Goal: Task Accomplishment & Management: Use online tool/utility

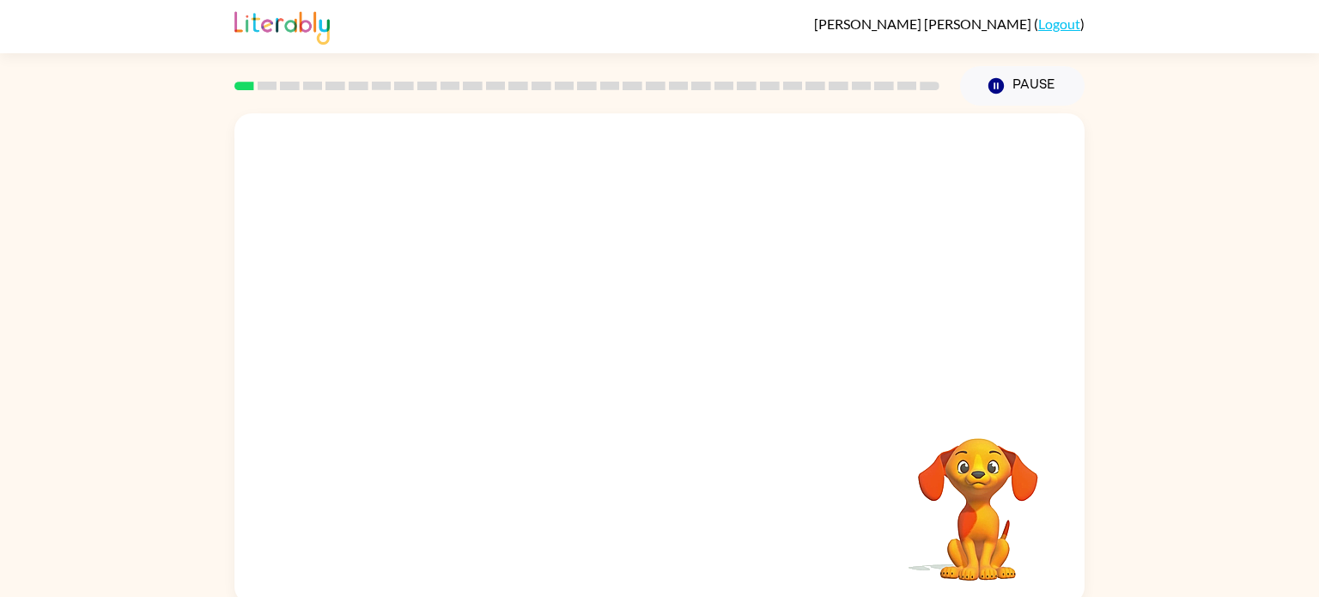
click at [614, 281] on video "Your browser must support playing .mp4 files to use Literably. Please try using…" at bounding box center [660, 257] width 850 height 289
click at [668, 350] on div at bounding box center [660, 367] width 110 height 63
click at [660, 356] on icon "button" at bounding box center [660, 367] width 30 height 30
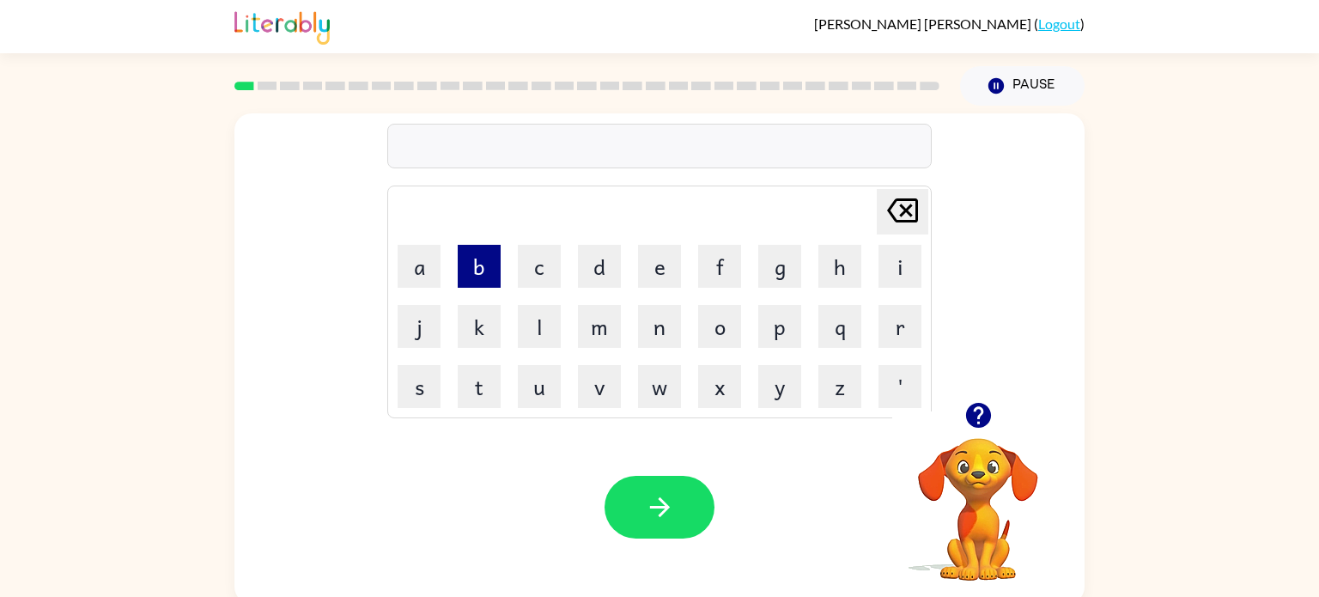
click at [490, 268] on button "b" at bounding box center [479, 266] width 43 height 43
click at [723, 344] on button "o" at bounding box center [719, 326] width 43 height 43
click at [900, 347] on button "r" at bounding box center [900, 326] width 43 height 43
click at [602, 259] on button "d" at bounding box center [599, 266] width 43 height 43
click at [728, 329] on button "o" at bounding box center [719, 326] width 43 height 43
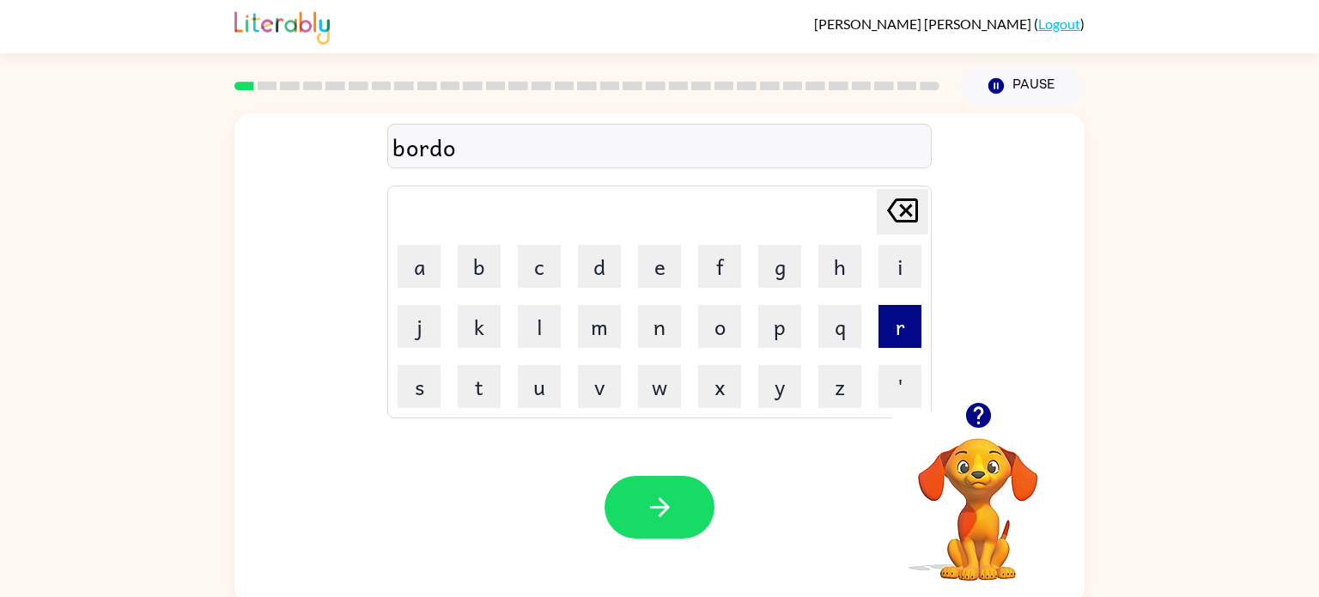
click at [885, 341] on button "r" at bounding box center [900, 326] width 43 height 43
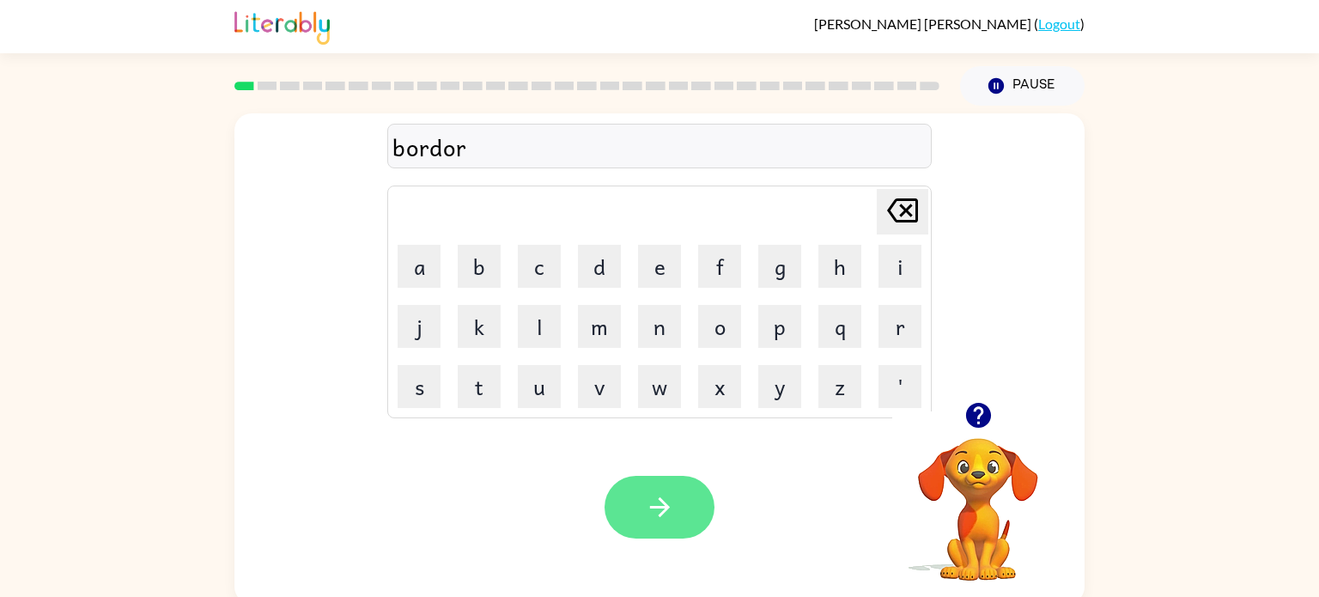
click at [649, 504] on icon "button" at bounding box center [660, 507] width 30 height 30
click at [651, 484] on button "button" at bounding box center [660, 507] width 110 height 63
click at [664, 526] on button "button" at bounding box center [660, 507] width 110 height 63
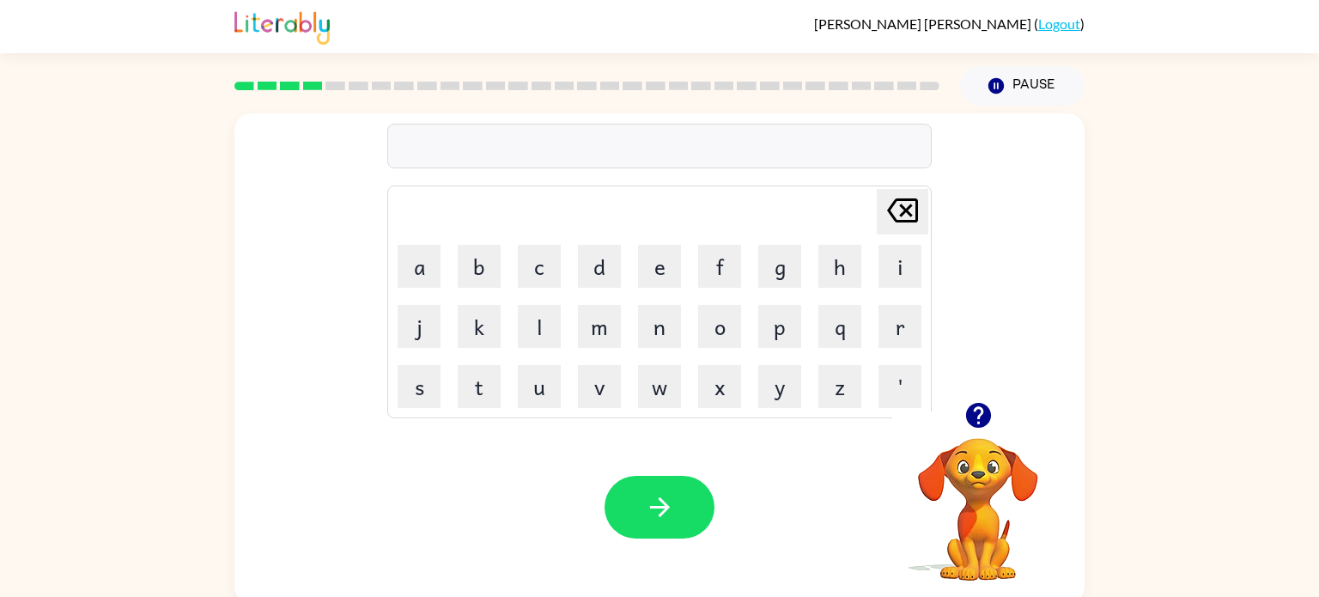
click at [517, 322] on td "l" at bounding box center [539, 326] width 58 height 58
click at [470, 390] on button "t" at bounding box center [479, 386] width 43 height 43
click at [665, 388] on button "w" at bounding box center [659, 386] width 43 height 43
click at [890, 277] on button "i" at bounding box center [900, 266] width 43 height 43
click at [663, 338] on button "n" at bounding box center [659, 326] width 43 height 43
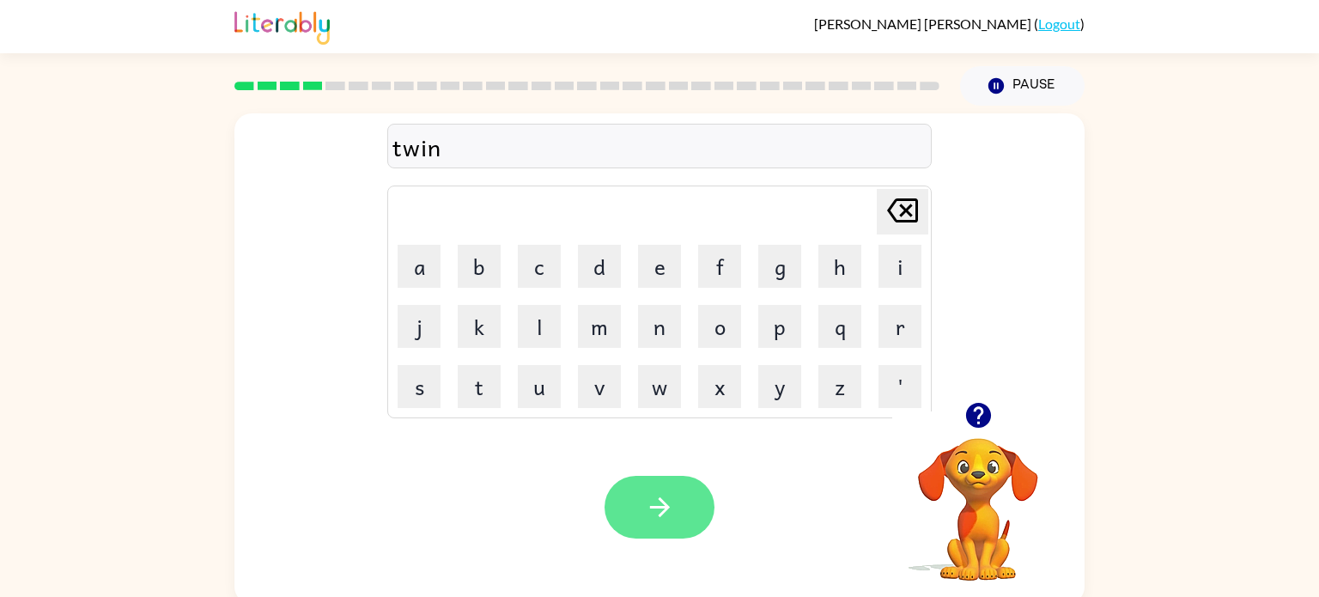
click at [654, 499] on icon "button" at bounding box center [660, 507] width 30 height 30
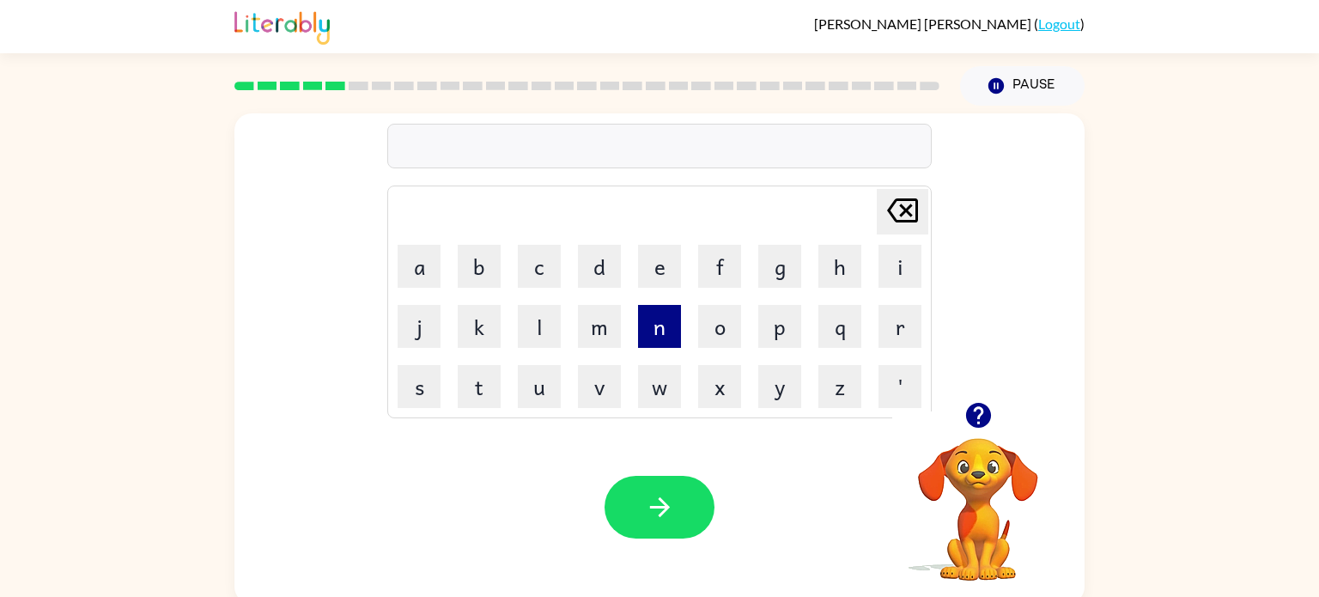
click at [677, 333] on button "n" at bounding box center [659, 326] width 43 height 43
type button "n"
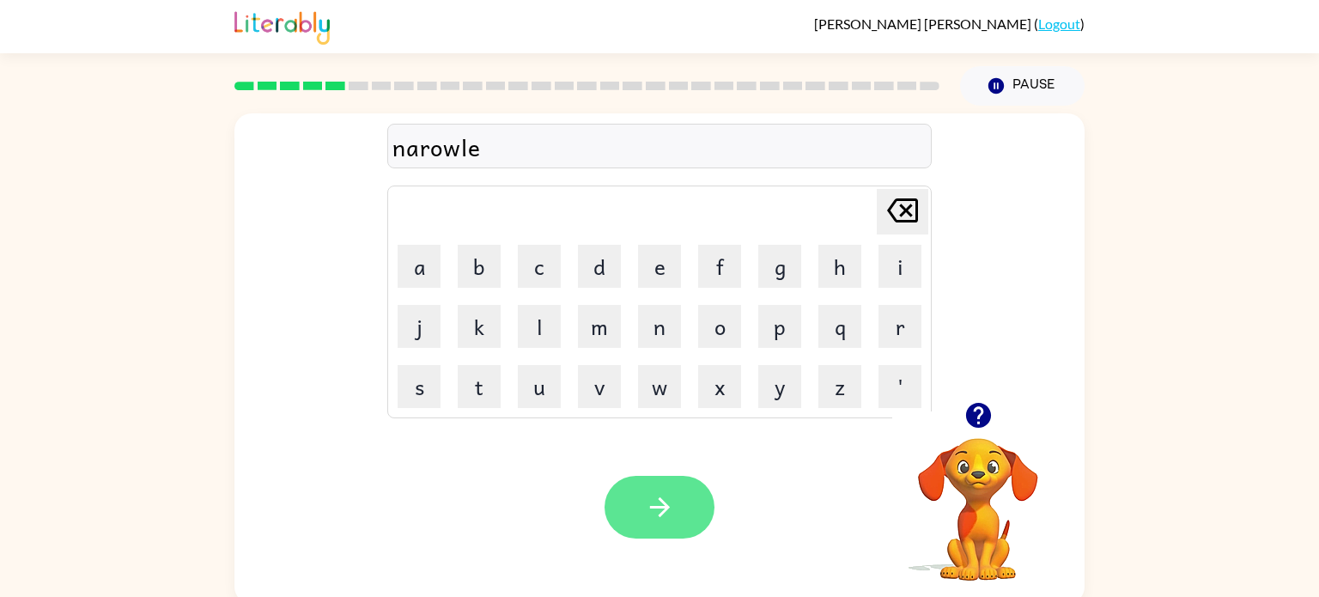
click at [697, 515] on button "button" at bounding box center [660, 507] width 110 height 63
click at [654, 508] on icon "button" at bounding box center [659, 507] width 20 height 20
click at [657, 502] on icon "button" at bounding box center [660, 507] width 30 height 30
click at [745, 466] on div "Your browser must support playing .mp4 files to use Literably. Please try using…" at bounding box center [660, 507] width 850 height 193
click at [663, 489] on button "button" at bounding box center [660, 507] width 110 height 63
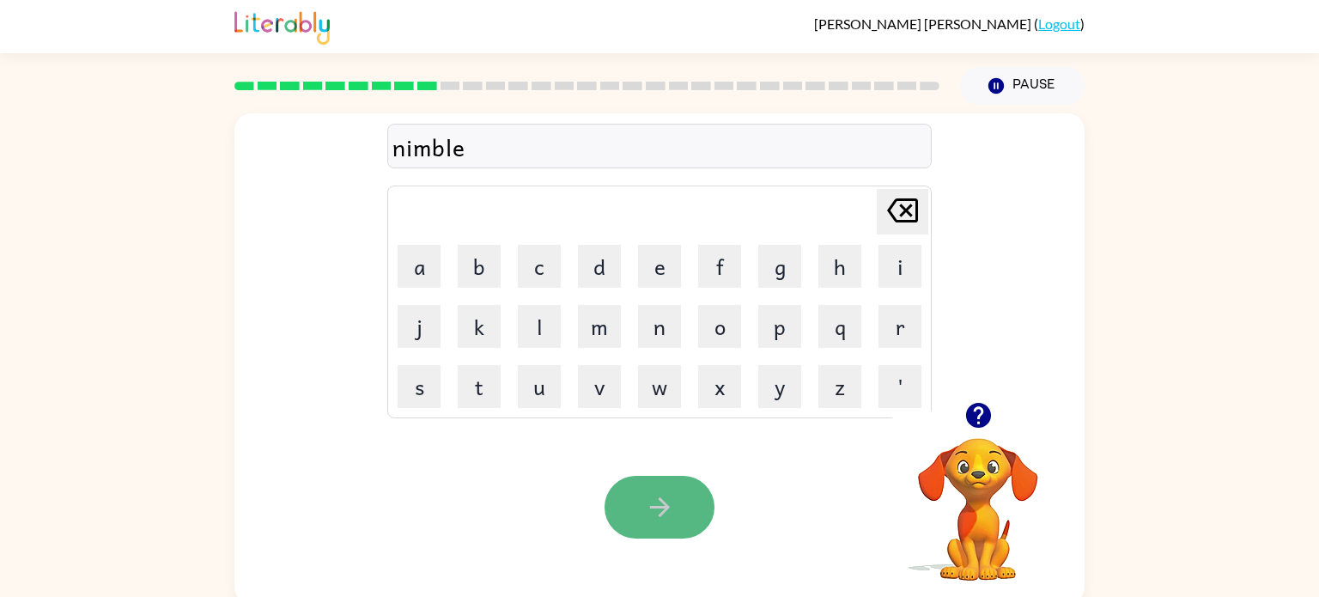
click at [668, 523] on button "button" at bounding box center [660, 507] width 110 height 63
click at [655, 479] on button "button" at bounding box center [660, 507] width 110 height 63
click at [672, 519] on icon "button" at bounding box center [660, 507] width 30 height 30
click at [655, 507] on icon "button" at bounding box center [659, 507] width 20 height 20
click at [660, 519] on icon "button" at bounding box center [660, 507] width 30 height 30
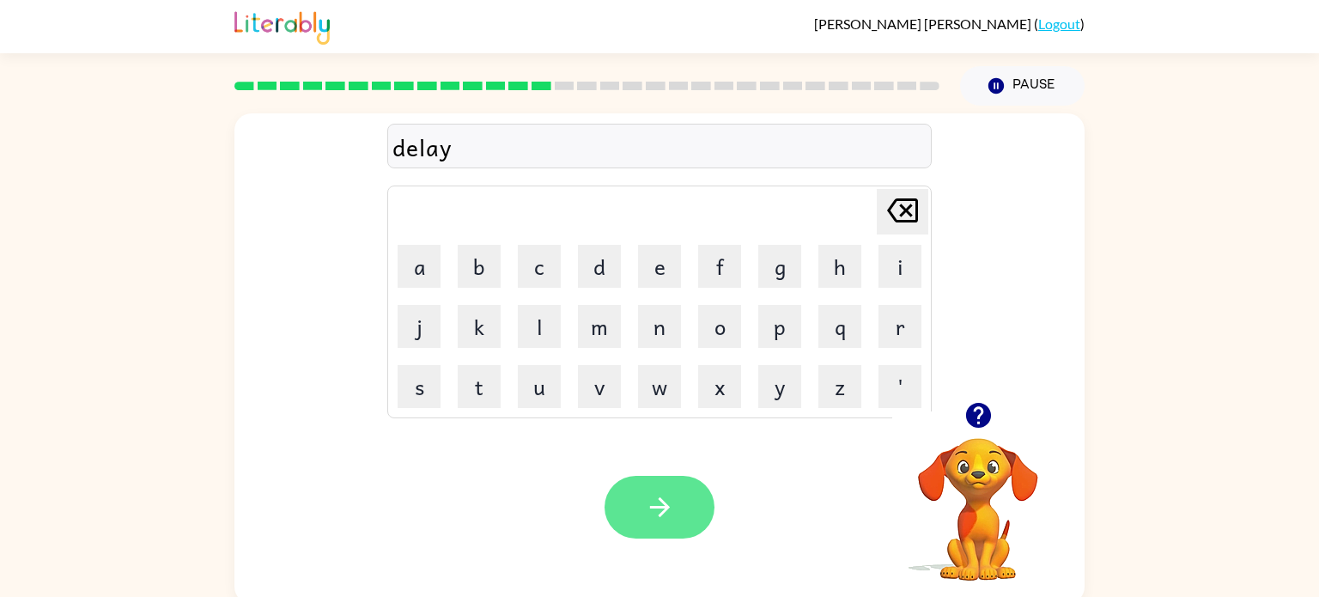
click at [657, 517] on icon "button" at bounding box center [660, 507] width 30 height 30
click at [654, 503] on icon "button" at bounding box center [660, 507] width 30 height 30
click at [642, 510] on button "button" at bounding box center [660, 507] width 110 height 63
click at [660, 496] on icon "button" at bounding box center [660, 507] width 30 height 30
click at [650, 490] on button "button" at bounding box center [660, 507] width 110 height 63
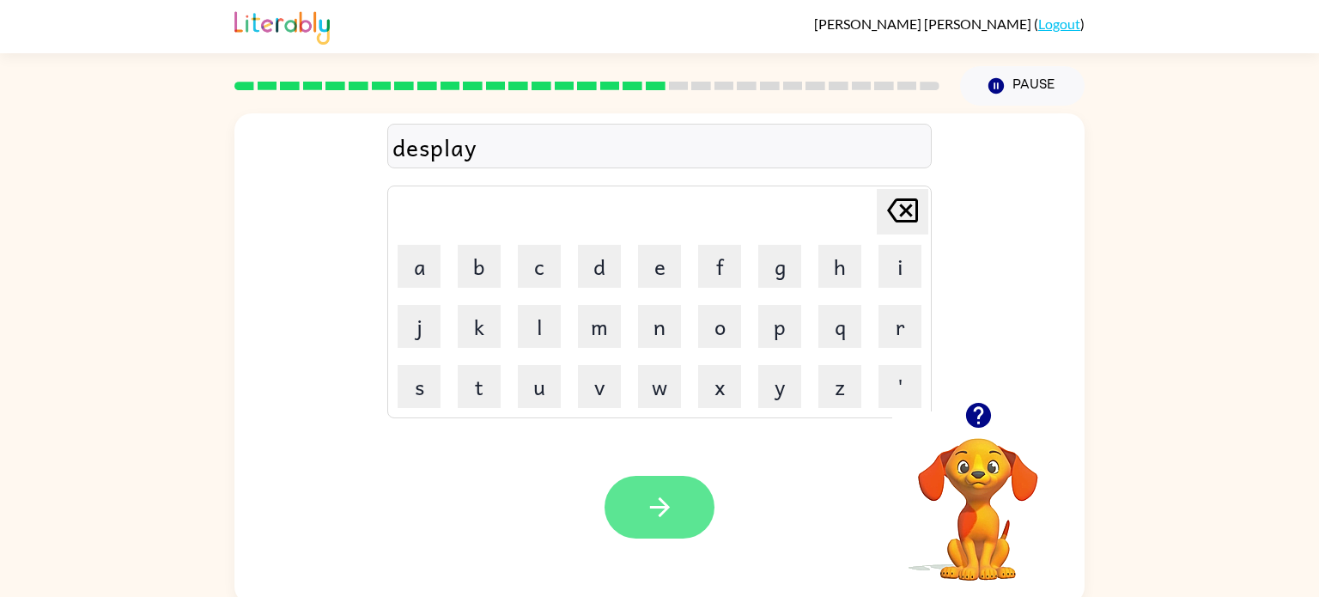
click at [662, 495] on icon "button" at bounding box center [660, 507] width 30 height 30
click at [663, 503] on icon "button" at bounding box center [659, 507] width 20 height 20
click at [669, 495] on icon "button" at bounding box center [660, 507] width 30 height 30
click at [673, 520] on icon "button" at bounding box center [660, 507] width 30 height 30
click at [689, 504] on button "button" at bounding box center [660, 507] width 110 height 63
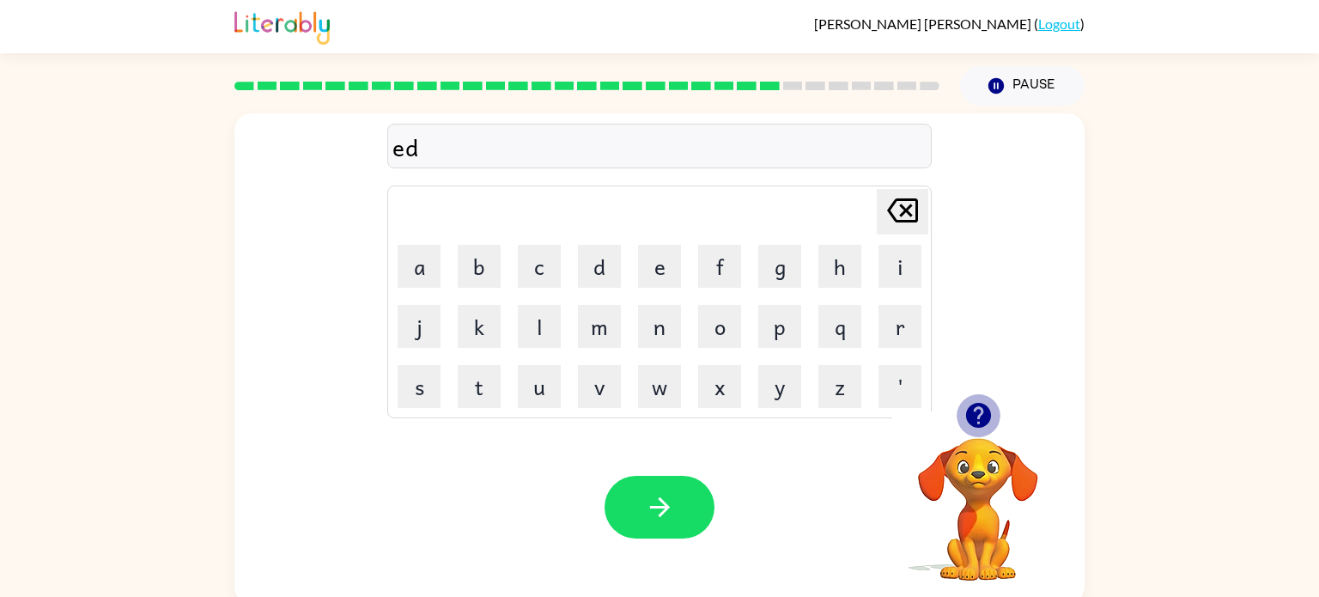
click at [979, 401] on icon "button" at bounding box center [979, 415] width 30 height 30
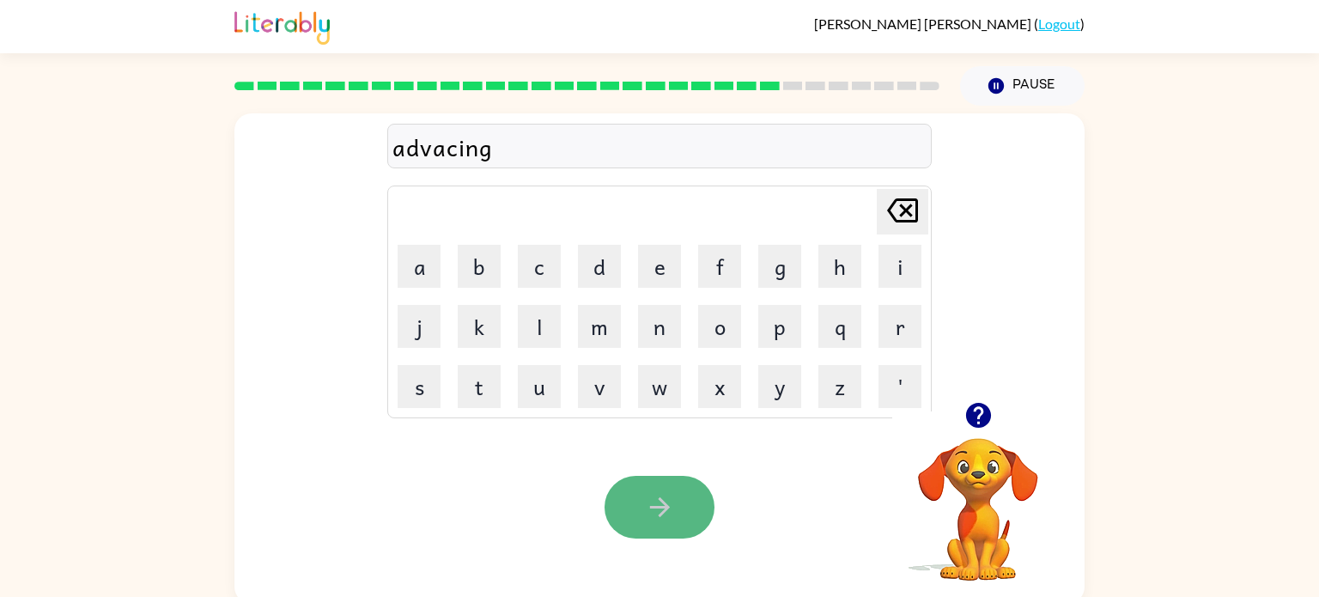
click at [690, 509] on button "button" at bounding box center [660, 507] width 110 height 63
click at [661, 491] on button "button" at bounding box center [660, 507] width 110 height 63
click at [667, 505] on icon "button" at bounding box center [660, 507] width 30 height 30
click at [666, 499] on icon "button" at bounding box center [660, 507] width 30 height 30
click at [668, 495] on icon "button" at bounding box center [660, 507] width 30 height 30
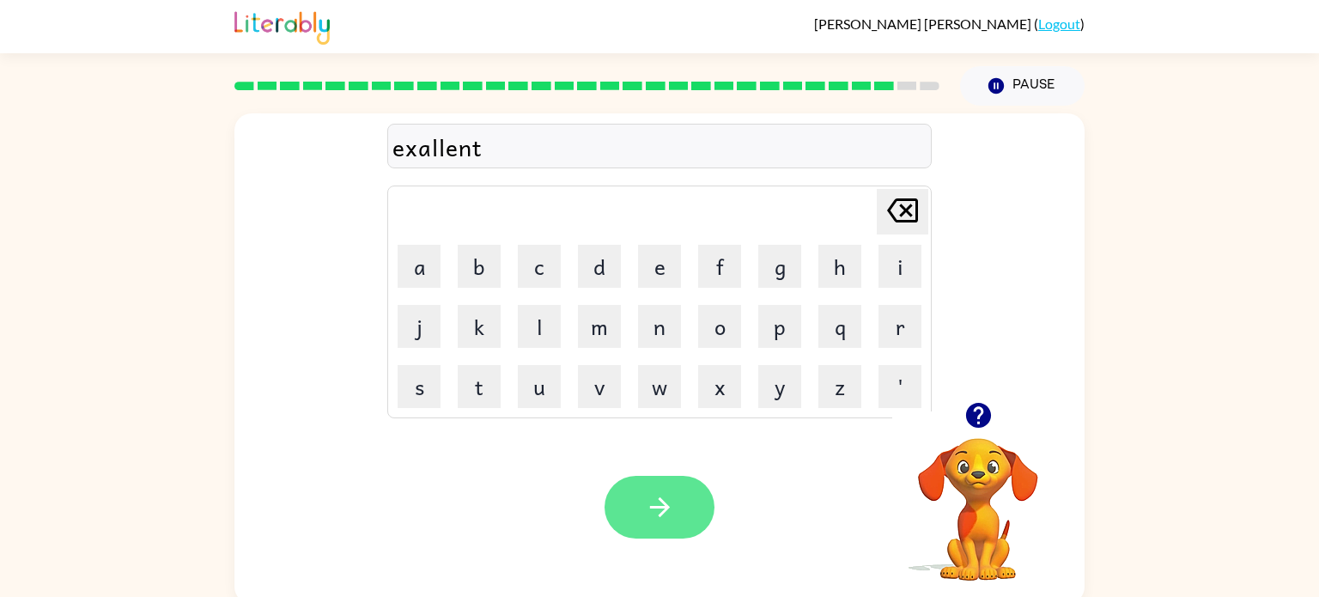
click at [661, 515] on icon "button" at bounding box center [660, 507] width 30 height 30
click at [668, 509] on icon "button" at bounding box center [660, 507] width 30 height 30
